Goal: Task Accomplishment & Management: Manage account settings

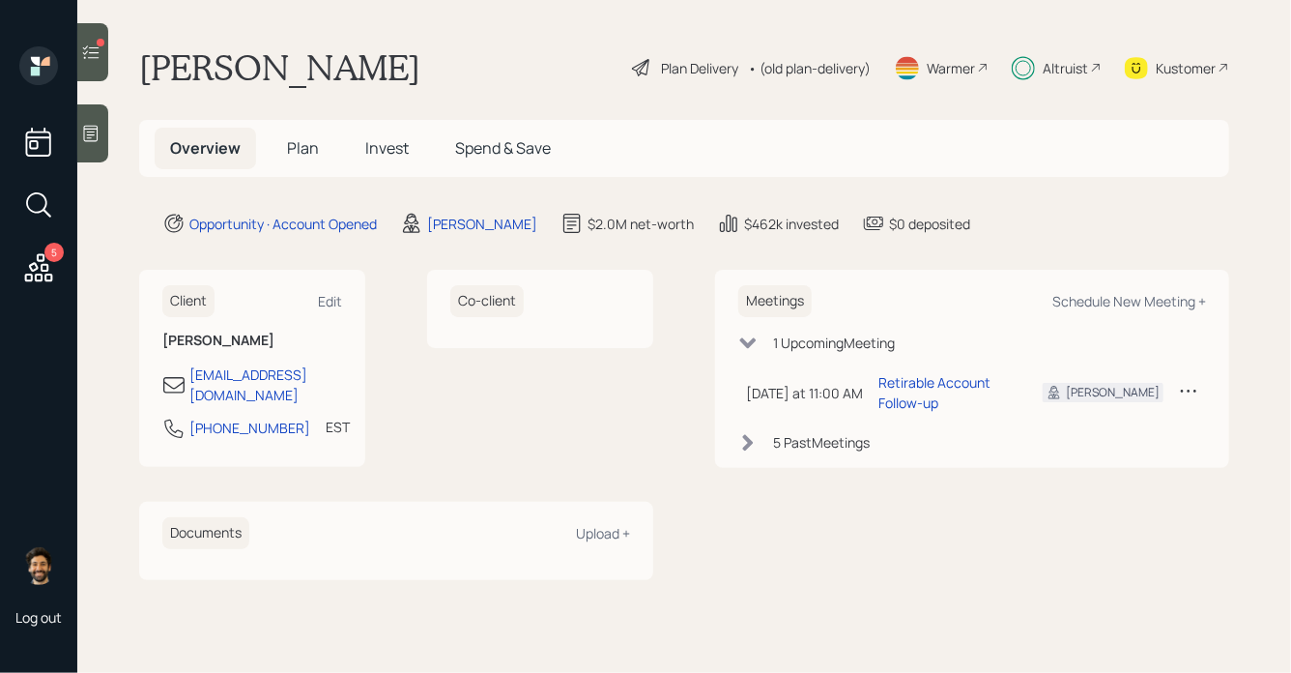
click at [380, 146] on span "Invest" at bounding box center [386, 147] width 43 height 21
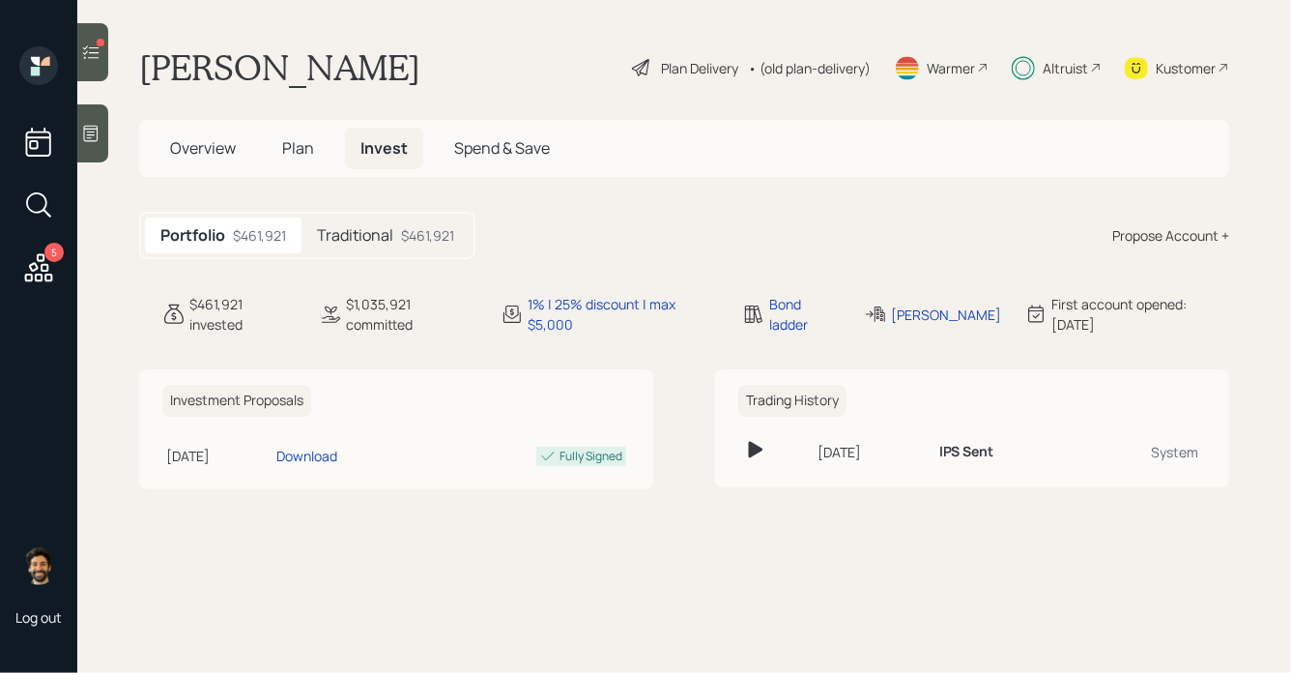
click at [365, 251] on div "Traditional $461,921" at bounding box center [386, 235] width 168 height 36
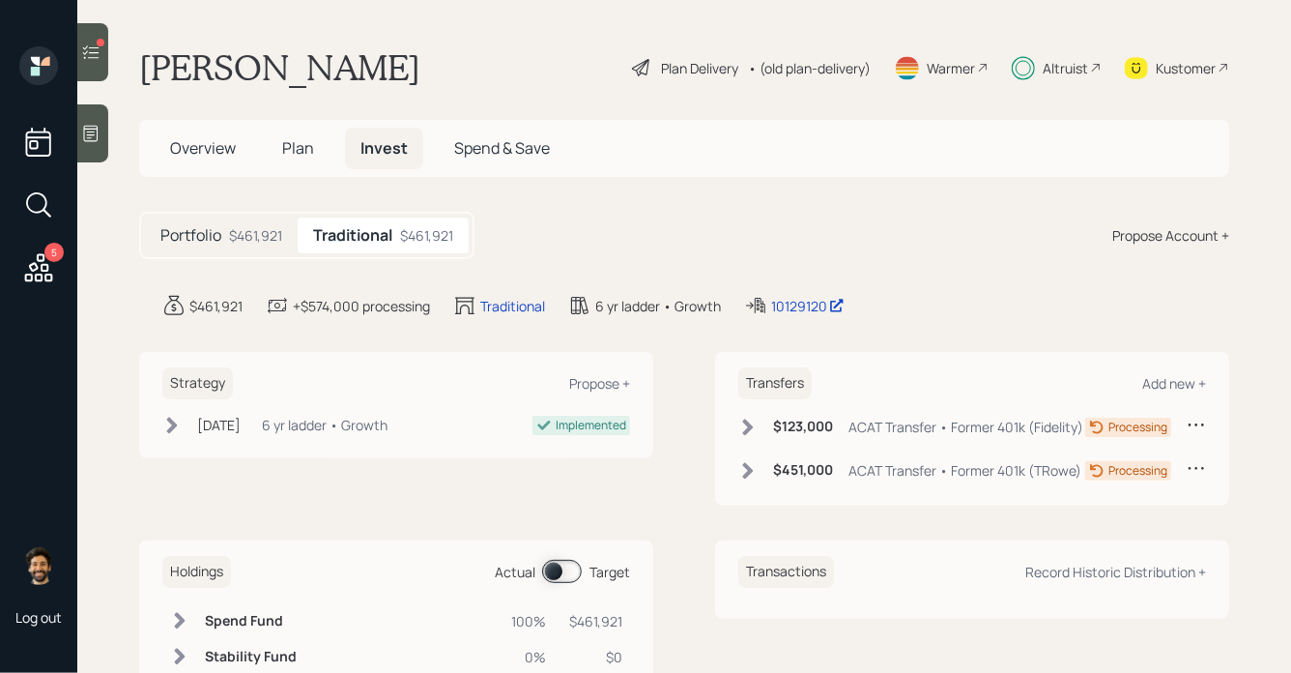
click at [751, 478] on icon at bounding box center [748, 470] width 11 height 16
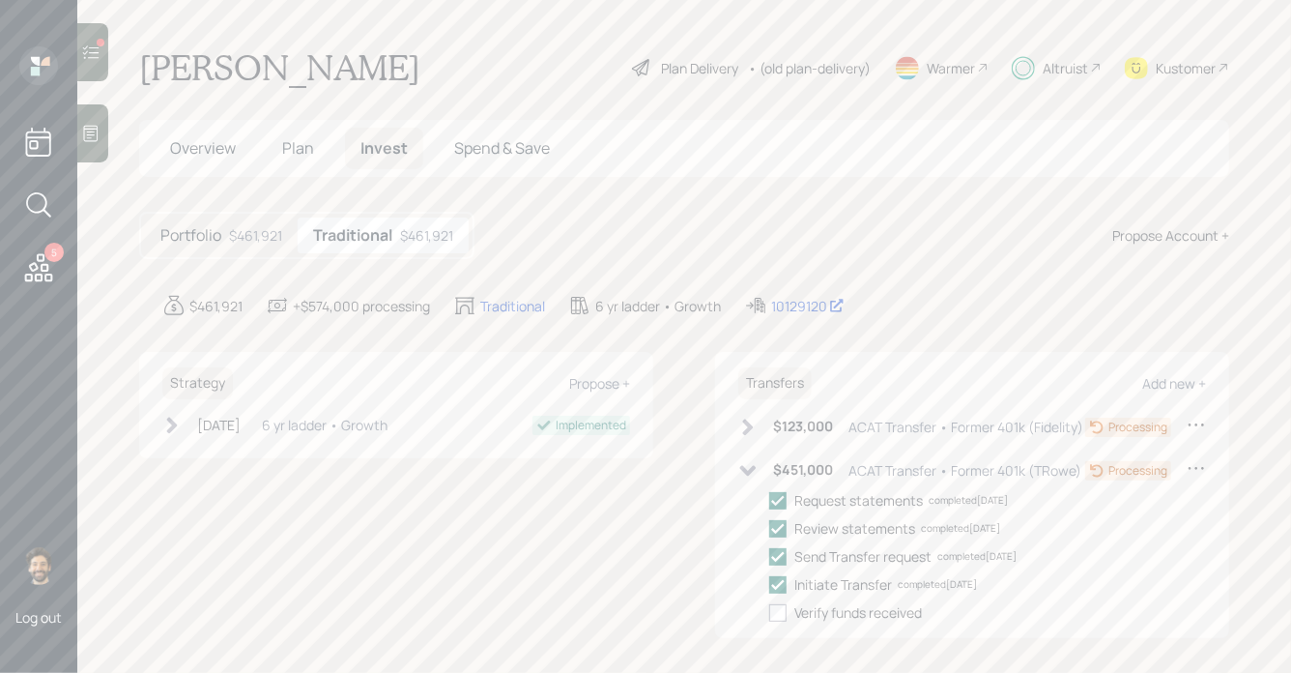
click at [101, 44] on div at bounding box center [101, 43] width 8 height 8
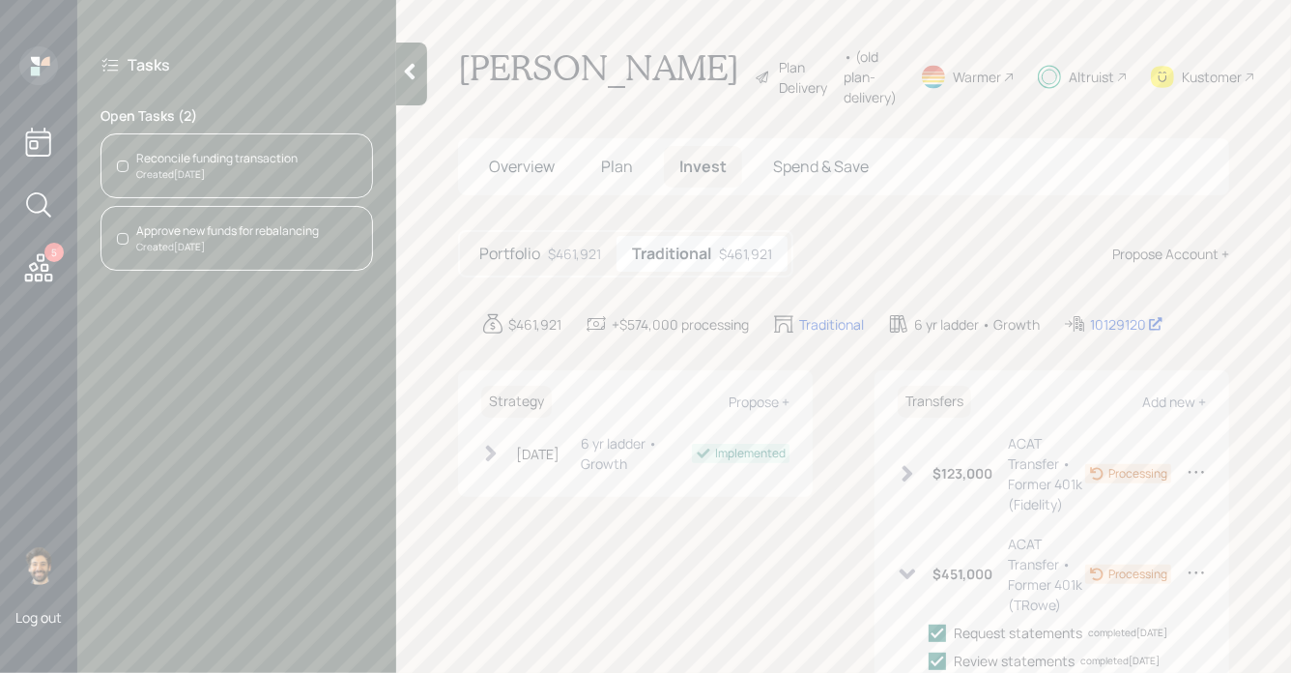
click at [211, 156] on div "Reconcile funding transaction" at bounding box center [216, 158] width 161 height 17
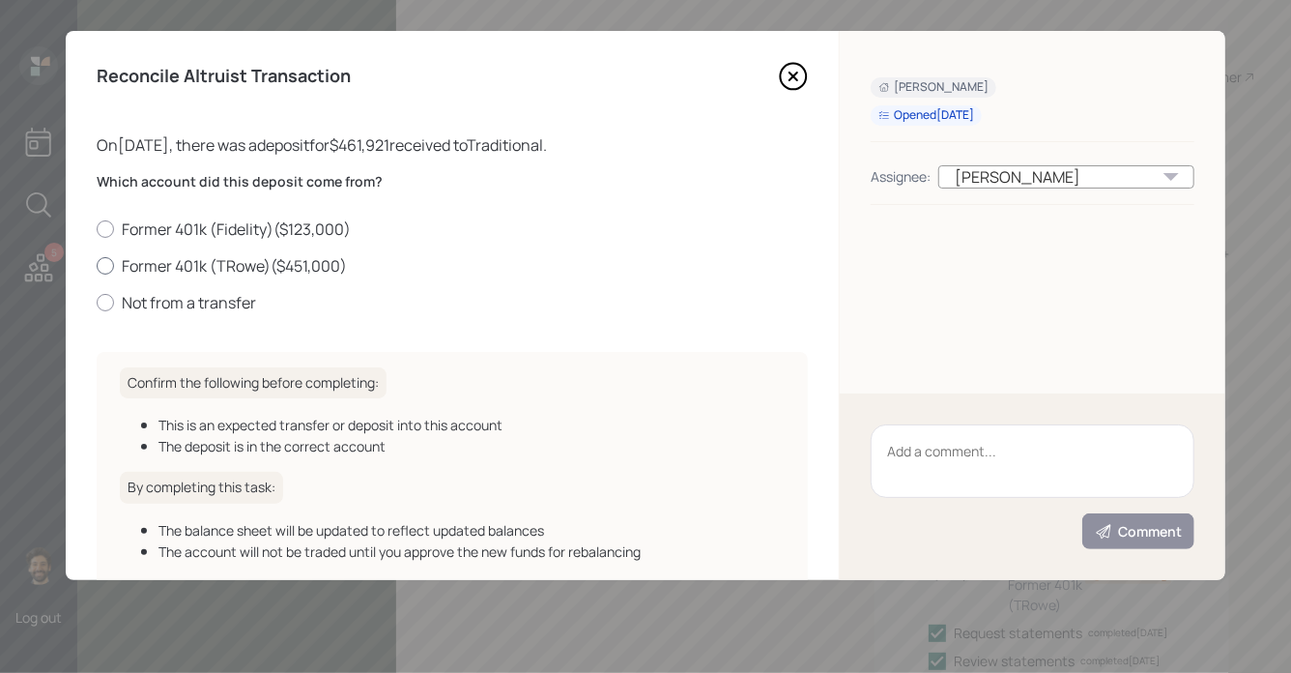
click at [164, 259] on label "Former 401k (TRowe) ( $451,000 )" at bounding box center [452, 265] width 711 height 21
click at [97, 265] on input "Former 401k (TRowe) ( $451,000 )" at bounding box center [96, 265] width 1 height 1
radio input "true"
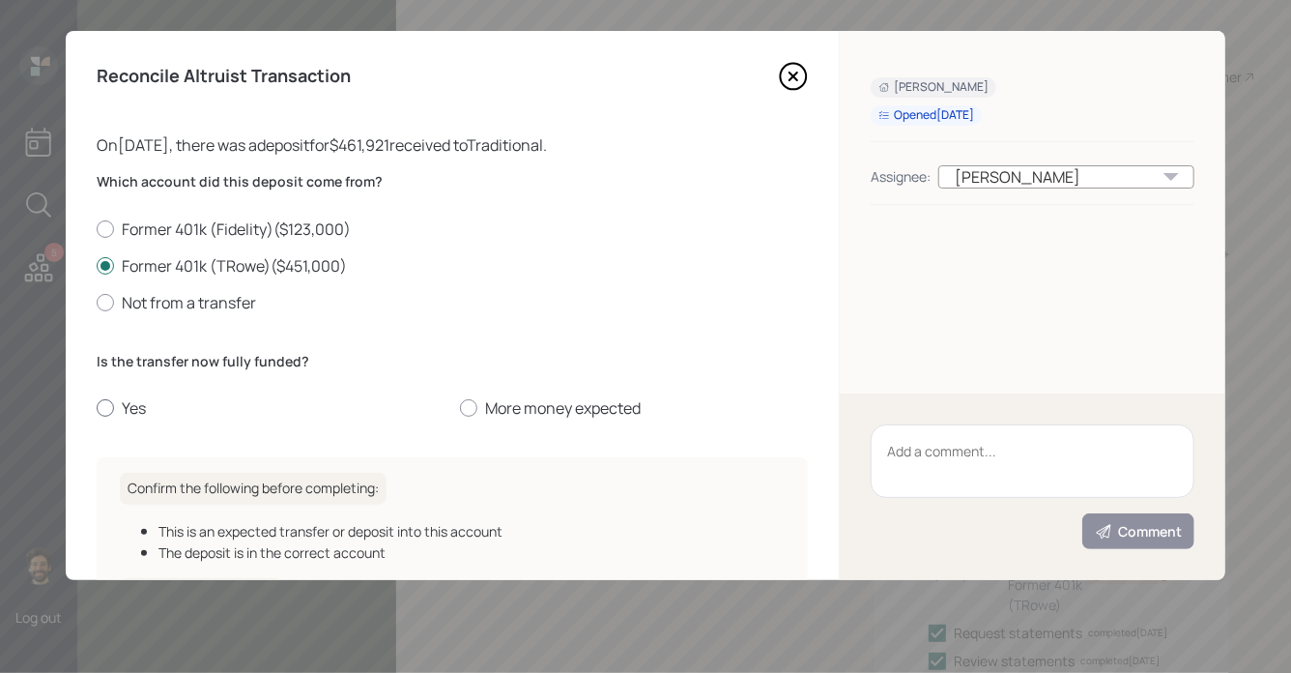
click at [122, 403] on label "Yes" at bounding box center [271, 407] width 348 height 21
click at [97, 408] on input "Yes" at bounding box center [96, 408] width 1 height 1
radio input "true"
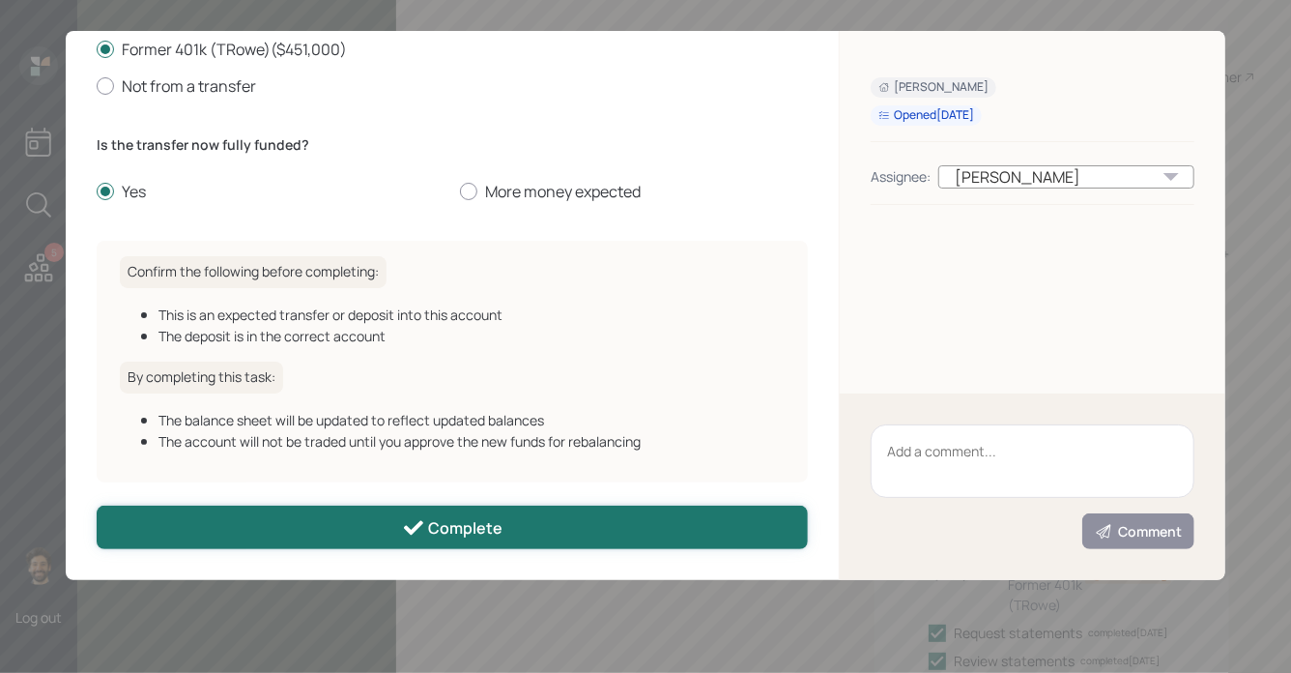
click at [430, 529] on div "Complete" at bounding box center [452, 527] width 101 height 23
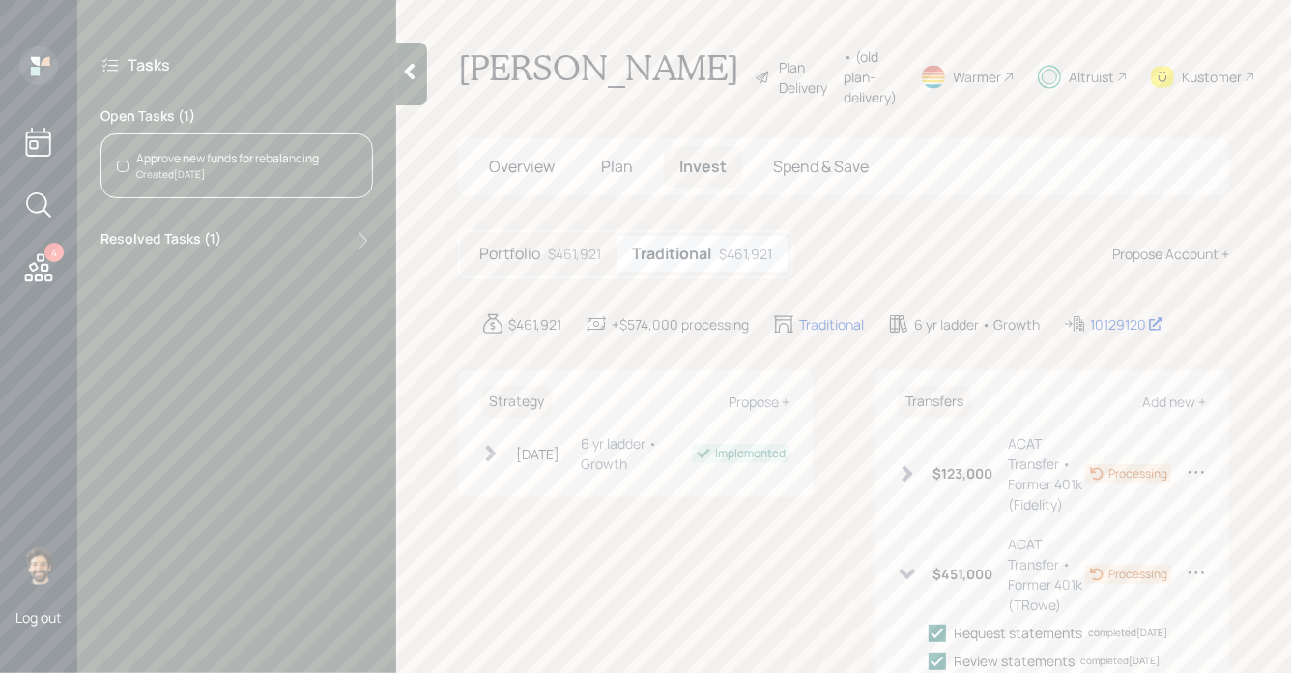
click at [168, 163] on div "Approve new funds for rebalancing" at bounding box center [227, 158] width 183 height 17
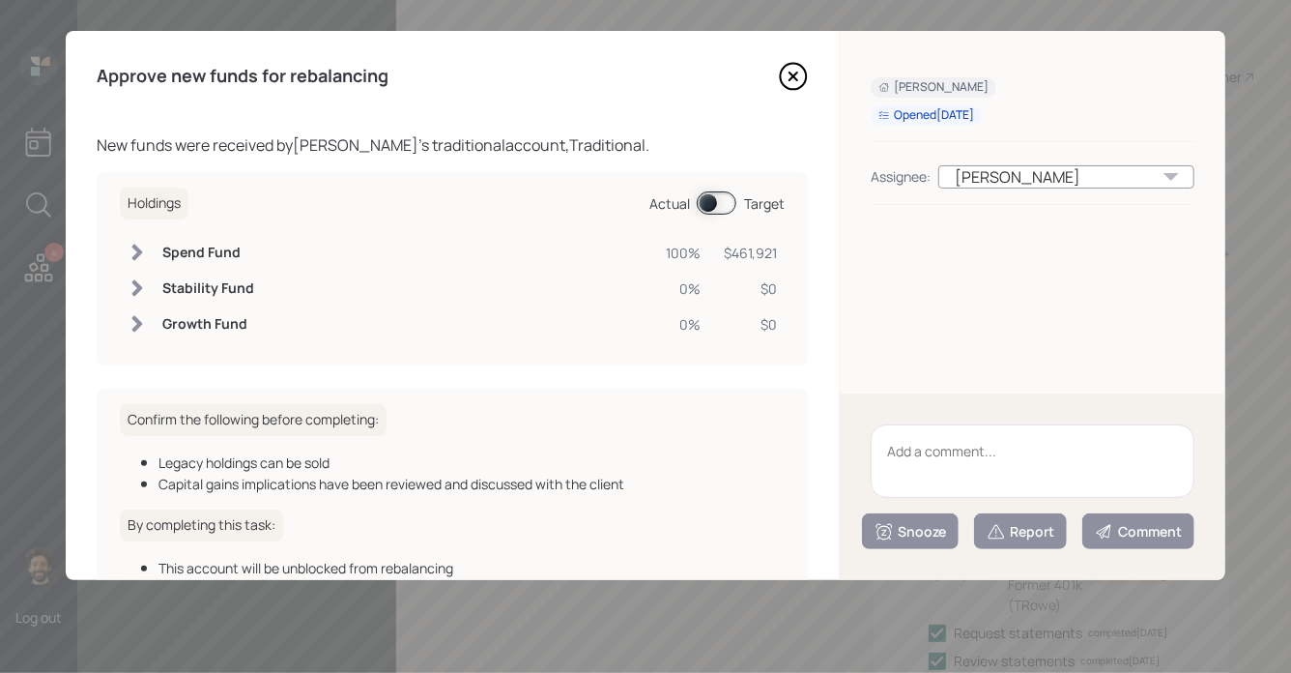
scroll to position [127, 0]
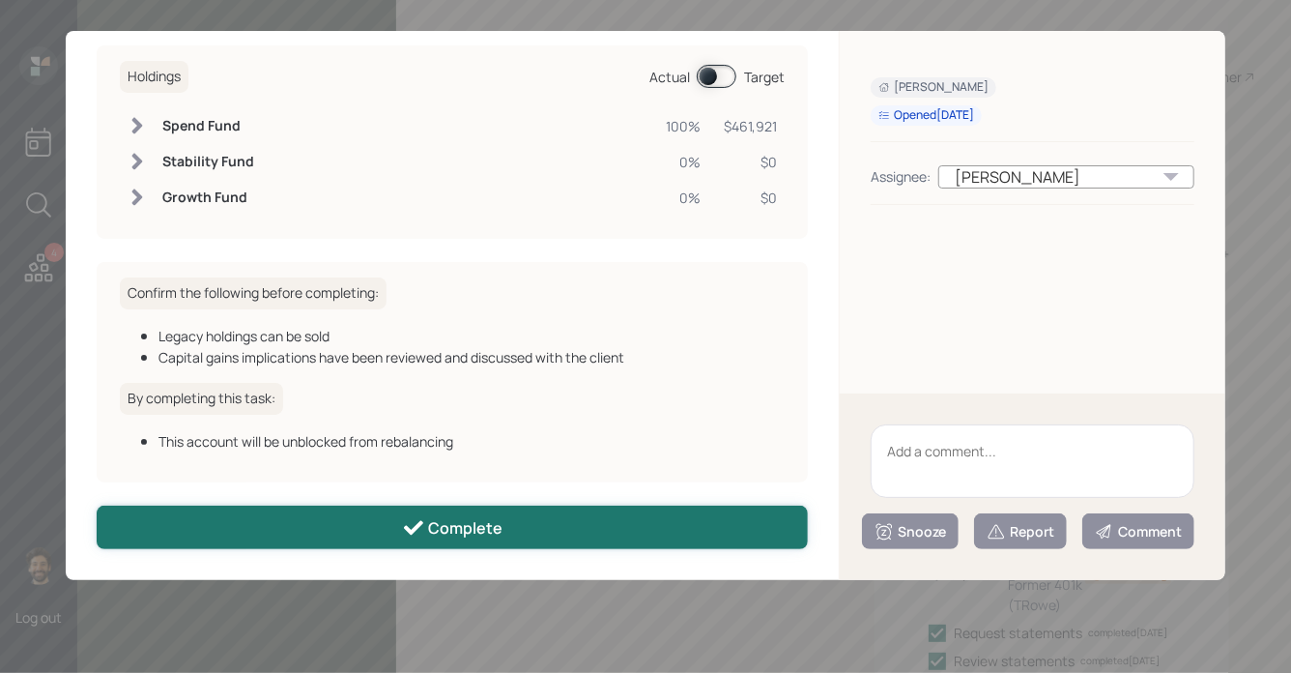
click at [363, 527] on button "Complete" at bounding box center [452, 527] width 711 height 43
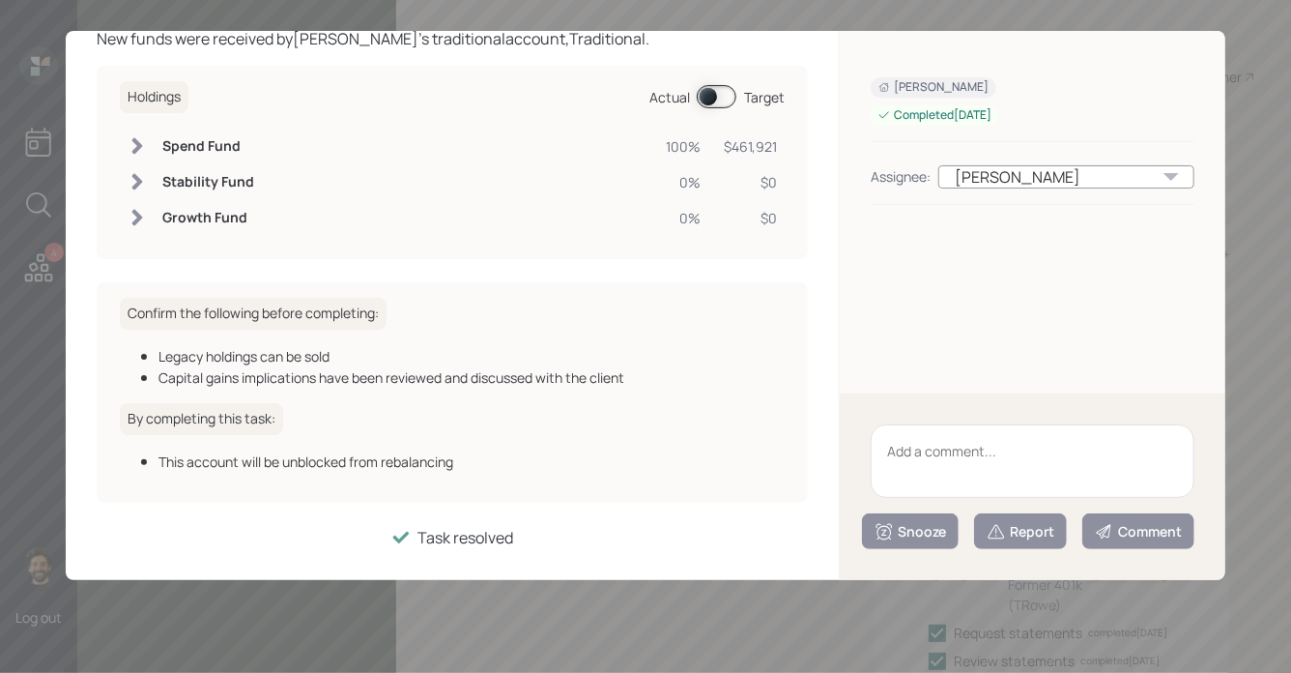
scroll to position [0, 0]
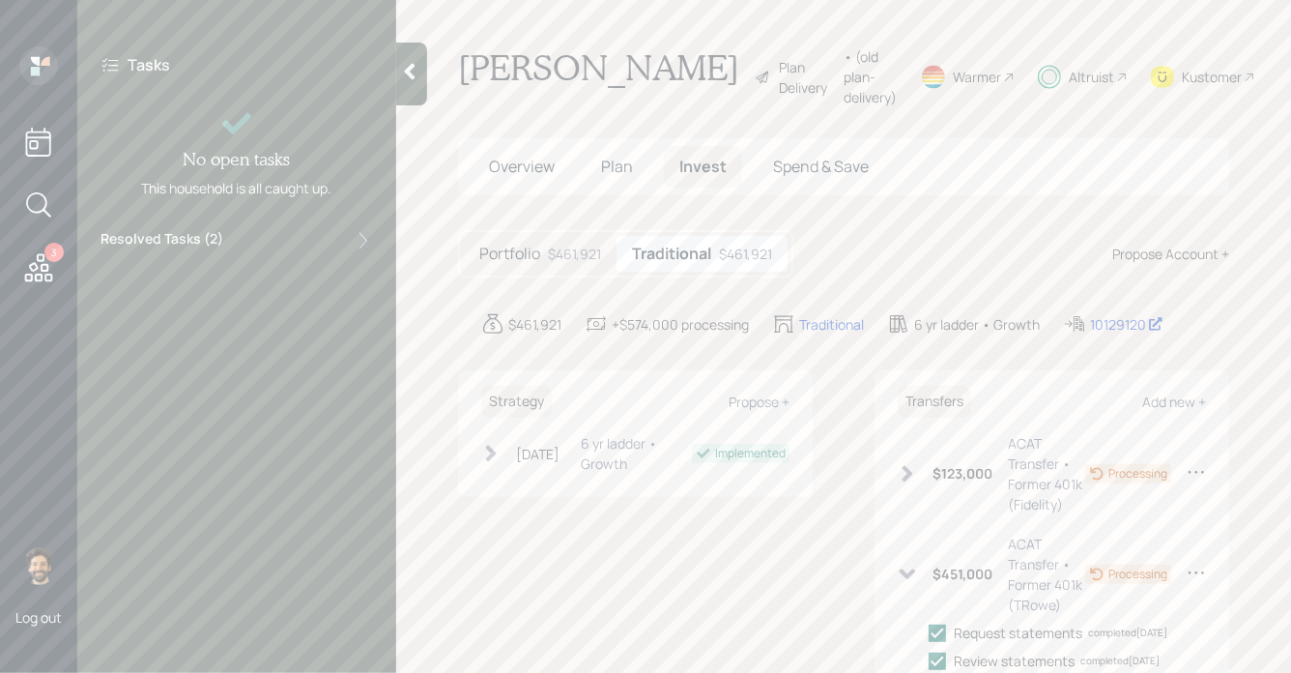
click at [55, 262] on icon at bounding box center [38, 267] width 35 height 35
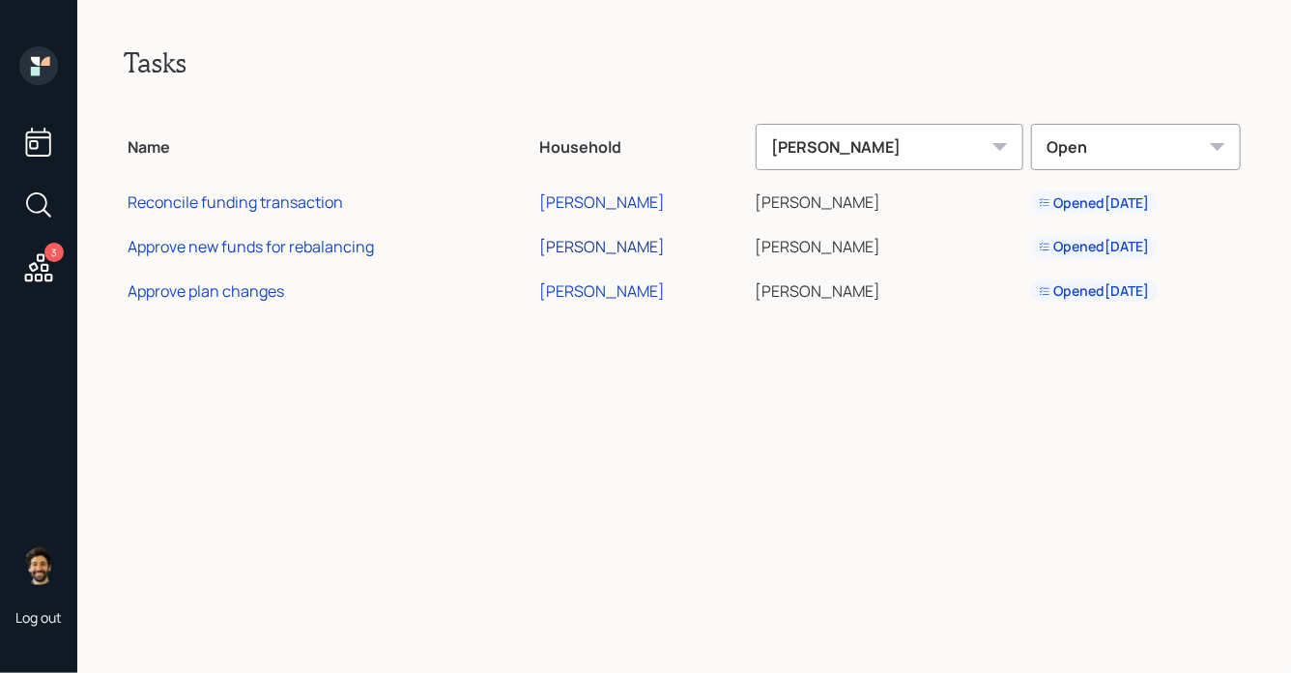
click at [589, 246] on div "[PERSON_NAME]" at bounding box center [602, 246] width 126 height 21
